Goal: Navigation & Orientation: Understand site structure

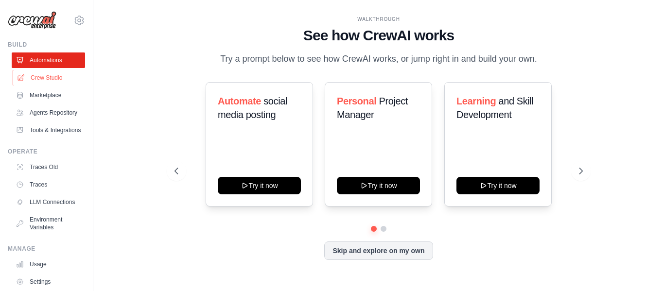
click at [56, 74] on link "Crew Studio" at bounding box center [49, 78] width 73 height 16
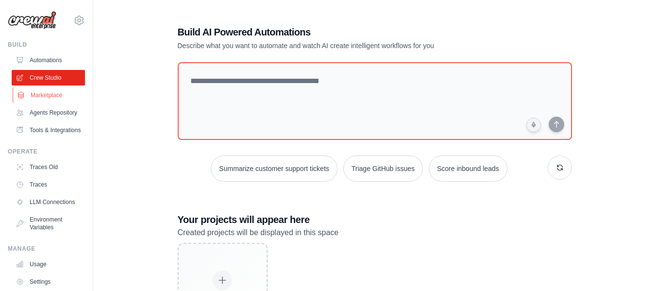
click at [46, 93] on link "Marketplace" at bounding box center [49, 95] width 73 height 16
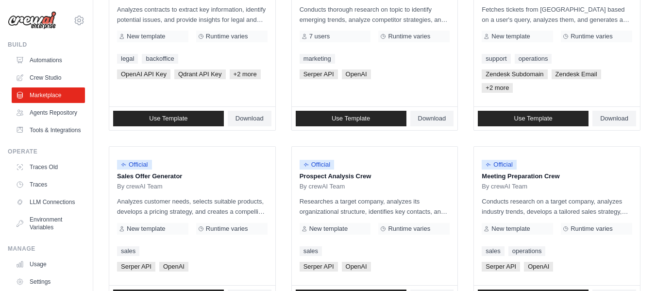
scroll to position [194, 0]
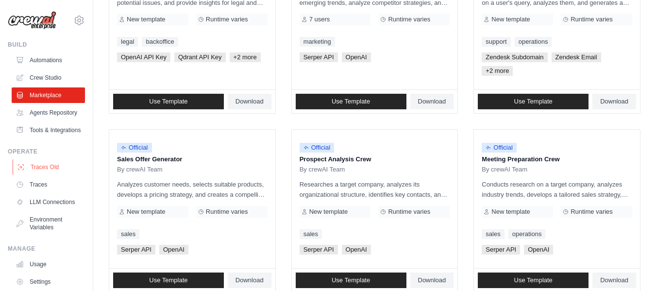
click at [41, 175] on link "Traces Old" at bounding box center [49, 167] width 73 height 16
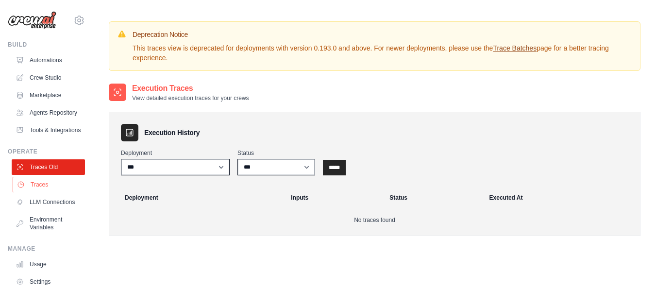
click at [42, 192] on link "Traces" at bounding box center [49, 185] width 73 height 16
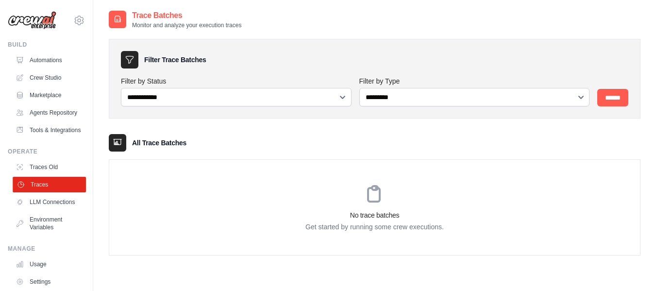
click at [41, 192] on link "Traces" at bounding box center [49, 185] width 73 height 16
click at [41, 210] on link "LLM Connections" at bounding box center [49, 202] width 73 height 16
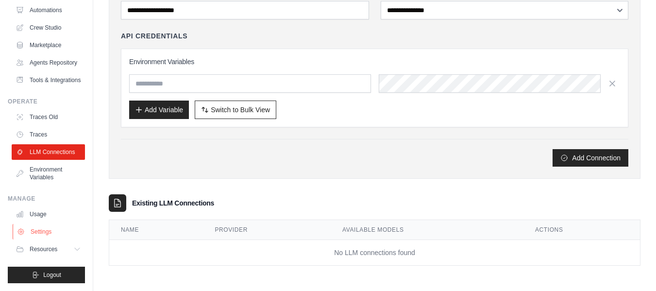
scroll to position [73, 0]
click at [55, 176] on link "Environment Variables" at bounding box center [49, 173] width 73 height 23
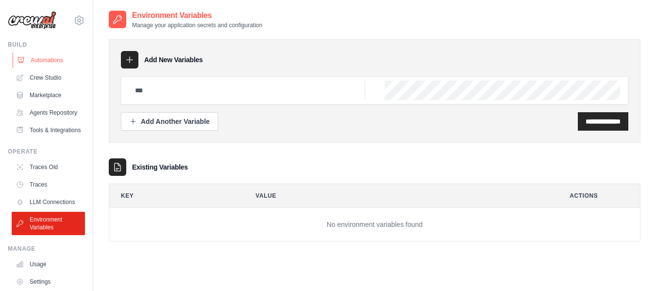
click at [44, 63] on link "Automations" at bounding box center [49, 60] width 73 height 16
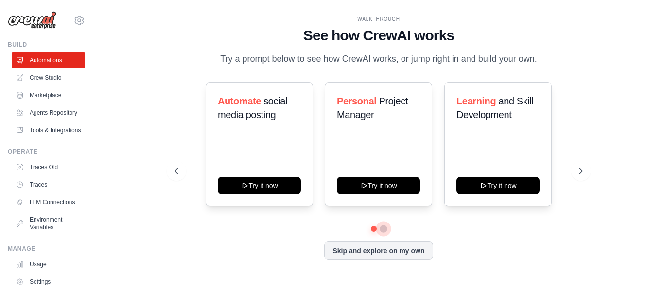
click at [382, 226] on button at bounding box center [383, 229] width 8 height 8
